Goal: Task Accomplishment & Management: Manage account settings

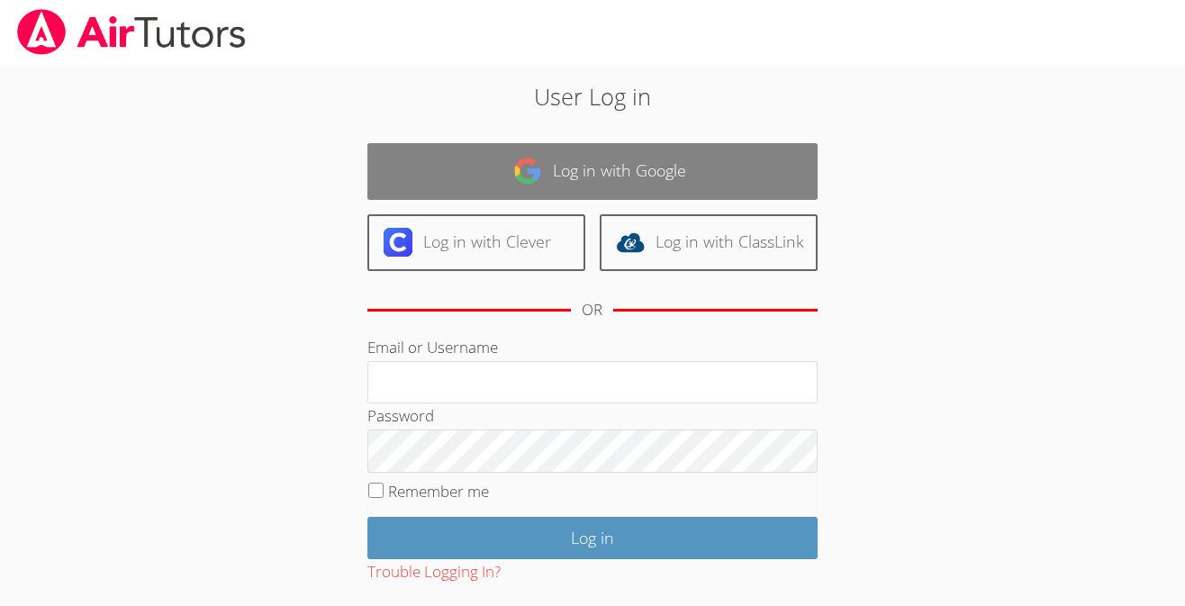
click at [522, 175] on img at bounding box center [527, 171] width 29 height 29
